Goal: Information Seeking & Learning: Learn about a topic

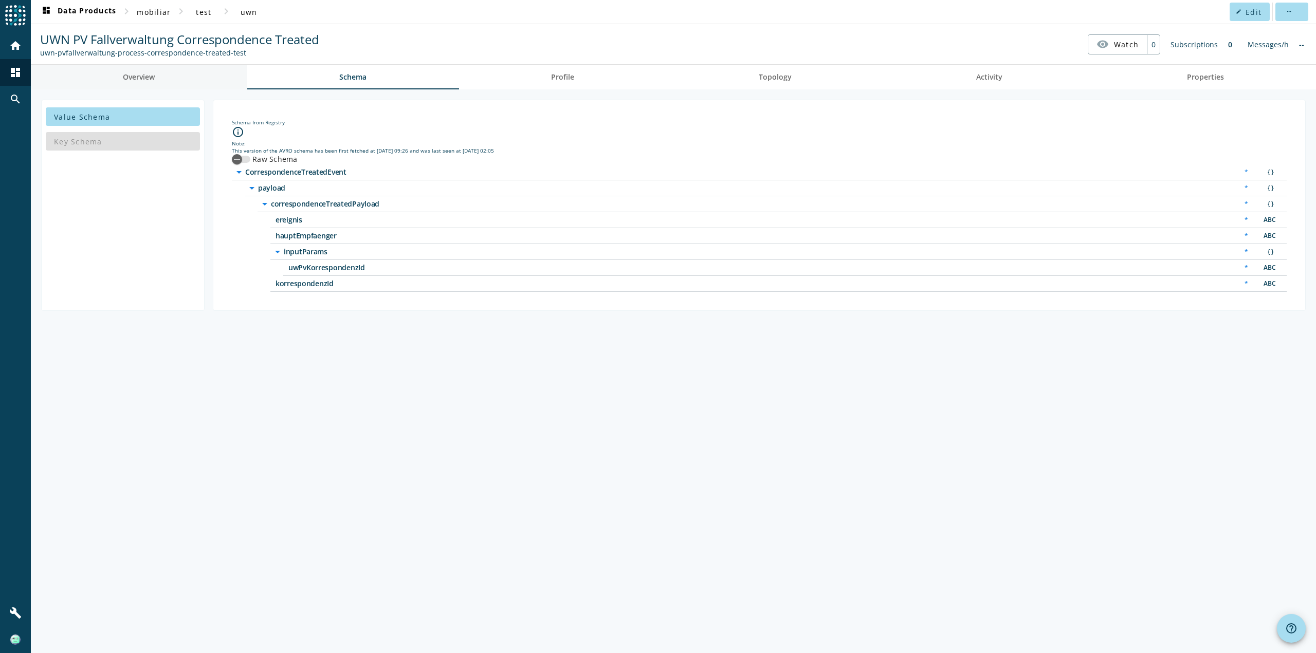
click at [150, 80] on span "Overview" at bounding box center [139, 76] width 32 height 7
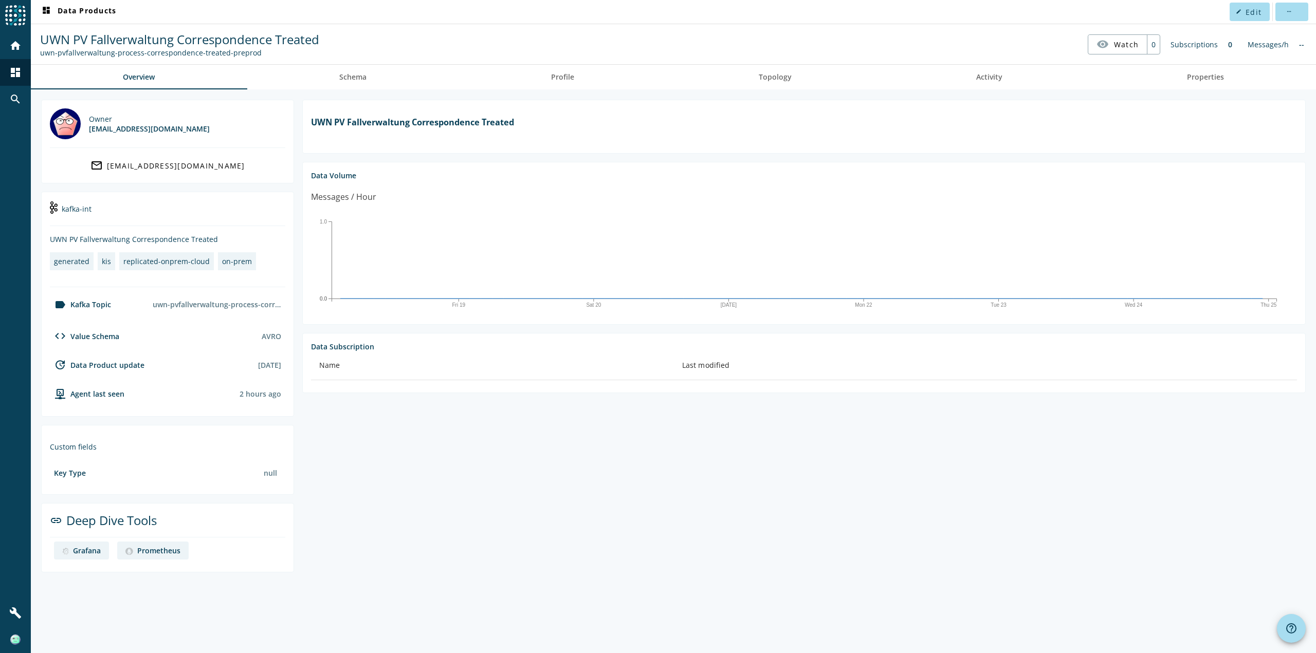
click at [499, 479] on section "UWN PV Fallverwaltung Correspondence Treated Data Volume Messages / Hour Fri 19…" at bounding box center [799, 336] width 1011 height 473
click at [90, 551] on div "Grafana" at bounding box center [87, 551] width 28 height 10
click at [753, 518] on section "UWN PV Fallverwaltung Correspondence Treated Data Volume Messages / Hour Fri 19…" at bounding box center [799, 336] width 1011 height 473
click at [621, 473] on section "UWN PV Fallverwaltung Correspondence Treated Data Volume Messages / Hour Fri 19…" at bounding box center [799, 336] width 1011 height 473
